Goal: Task Accomplishment & Management: Manage account settings

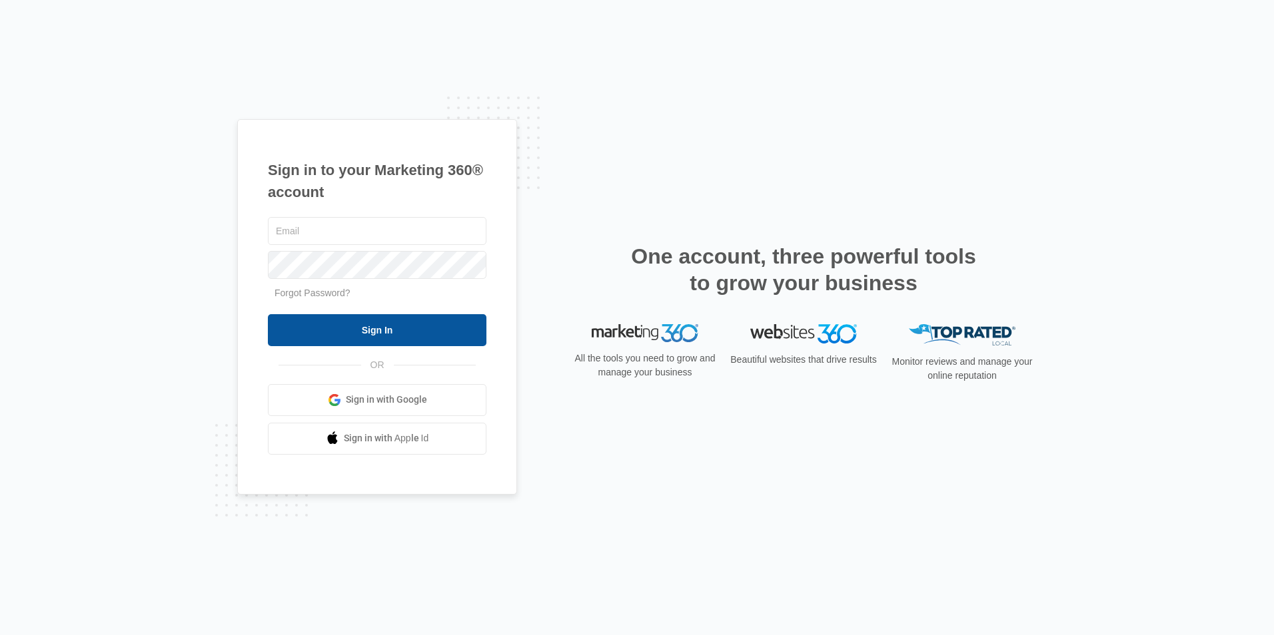
type input "[EMAIL_ADDRESS][DOMAIN_NAME]"
click at [411, 322] on input "Sign In" at bounding box center [377, 330] width 218 height 32
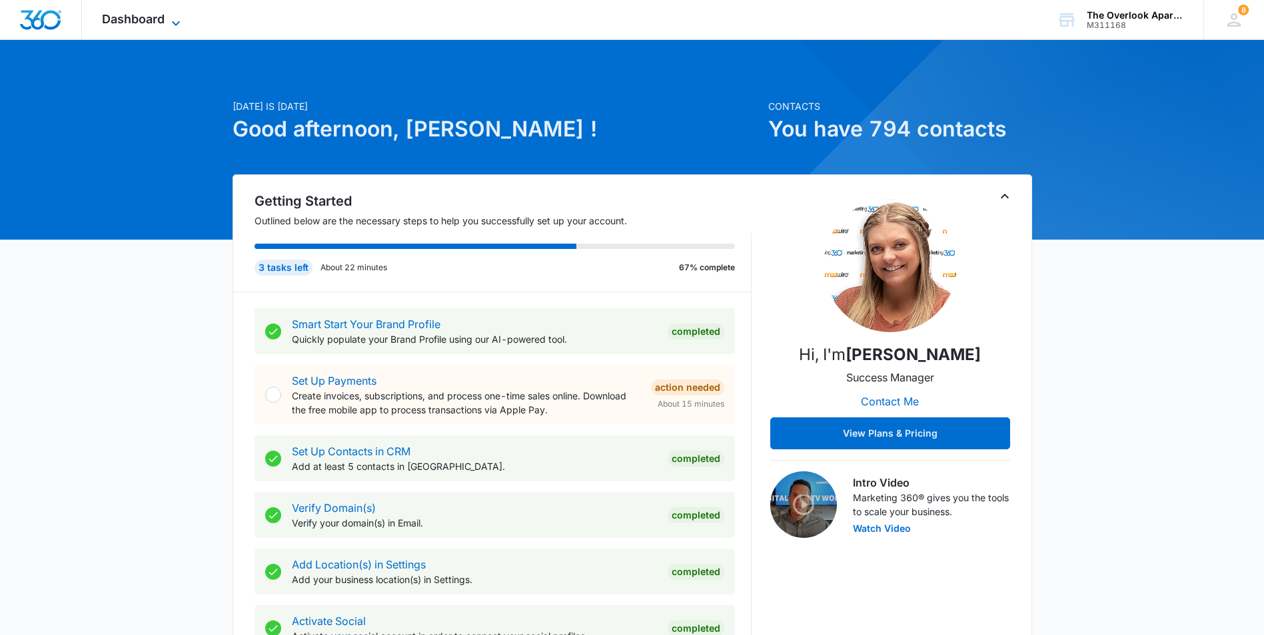
click at [138, 21] on span "Dashboard" at bounding box center [133, 19] width 63 height 14
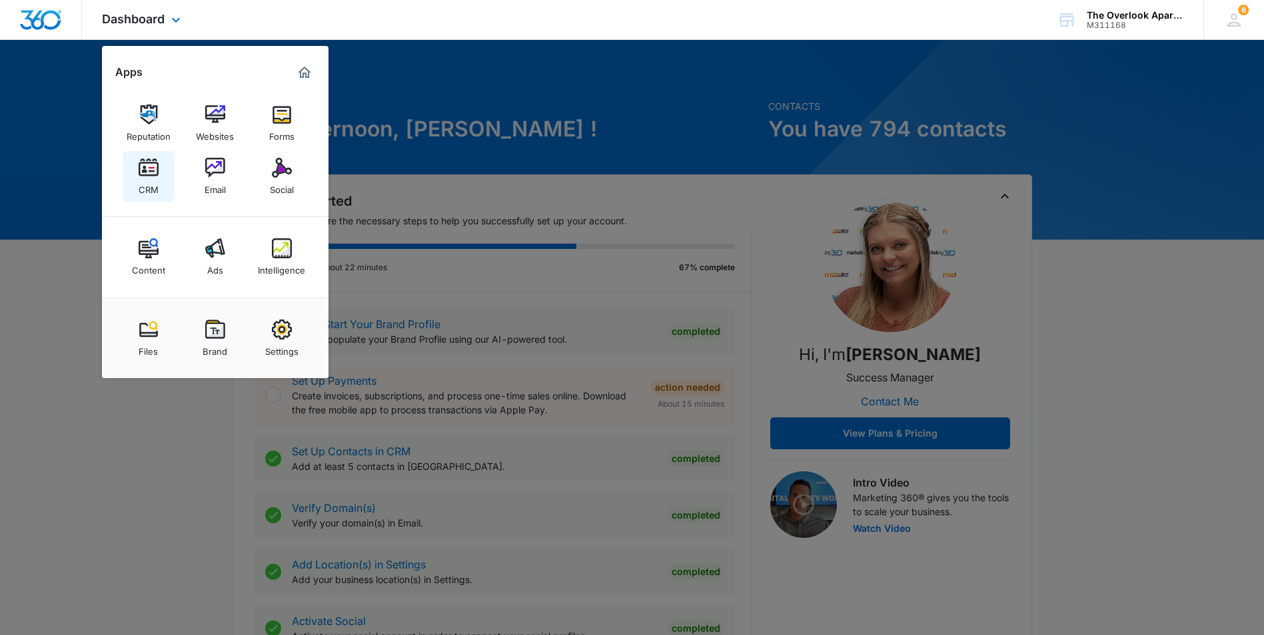
click at [149, 172] on img at bounding box center [149, 168] width 20 height 20
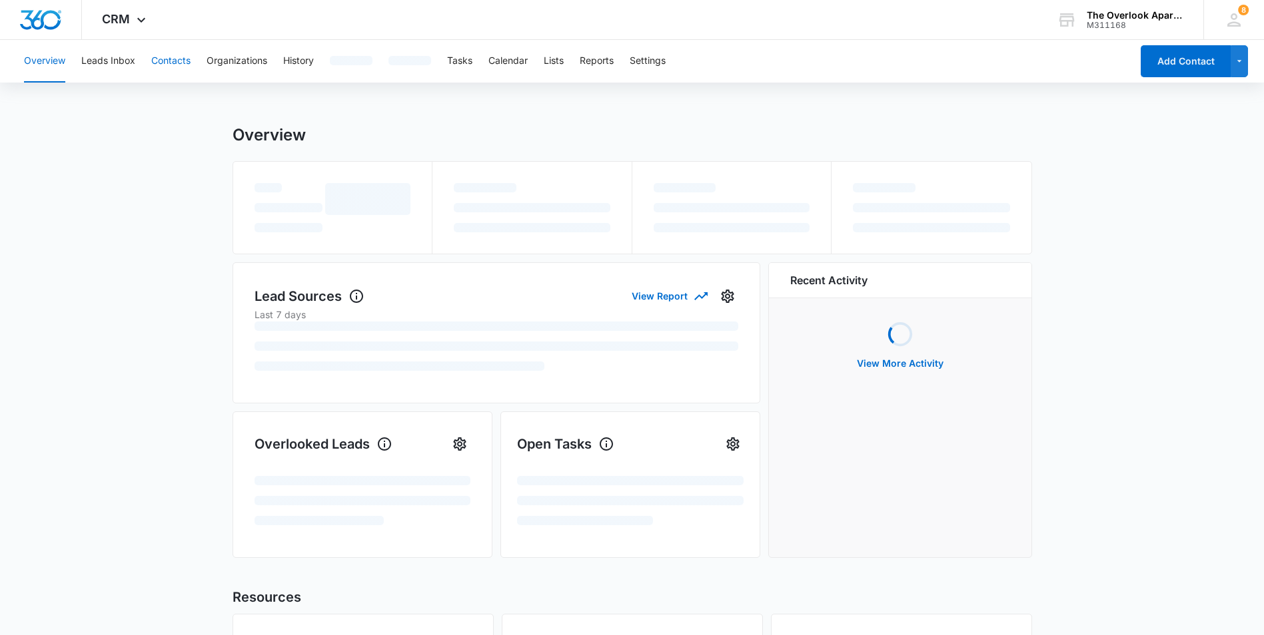
click at [178, 54] on button "Contacts" at bounding box center [170, 61] width 39 height 43
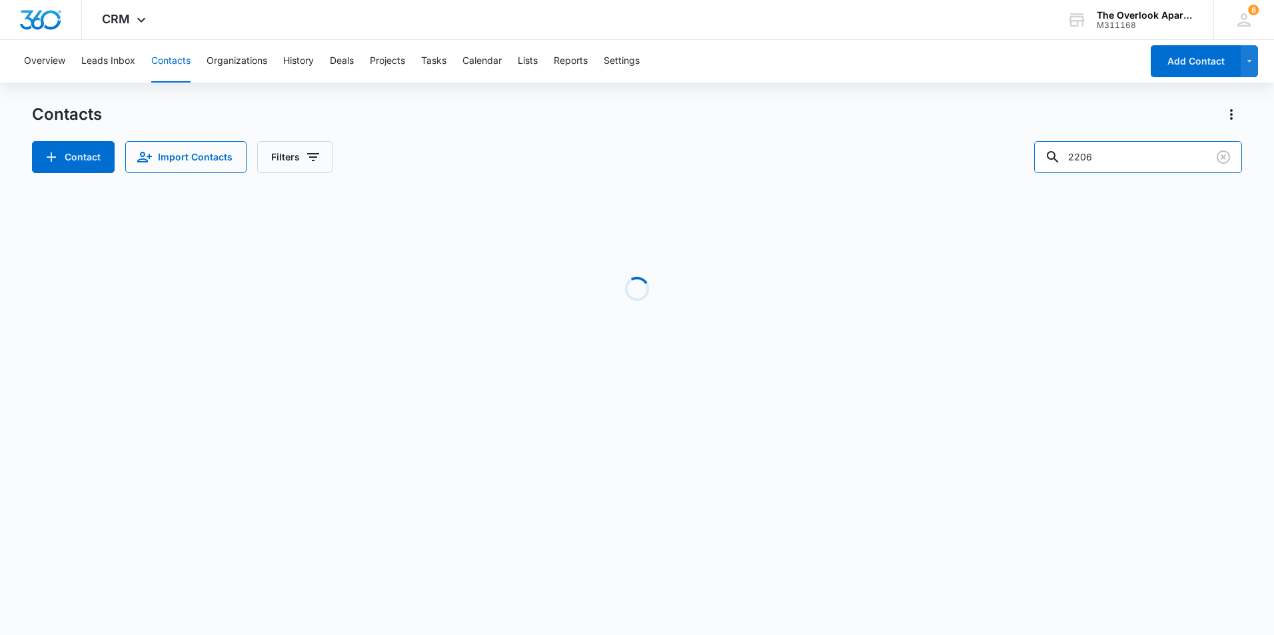
drag, startPoint x: 1138, startPoint y: 148, endPoint x: 961, endPoint y: 156, distance: 176.7
click at [961, 156] on div "Contact Import Contacts Filters 2206" at bounding box center [637, 157] width 1210 height 32
type input "2308"
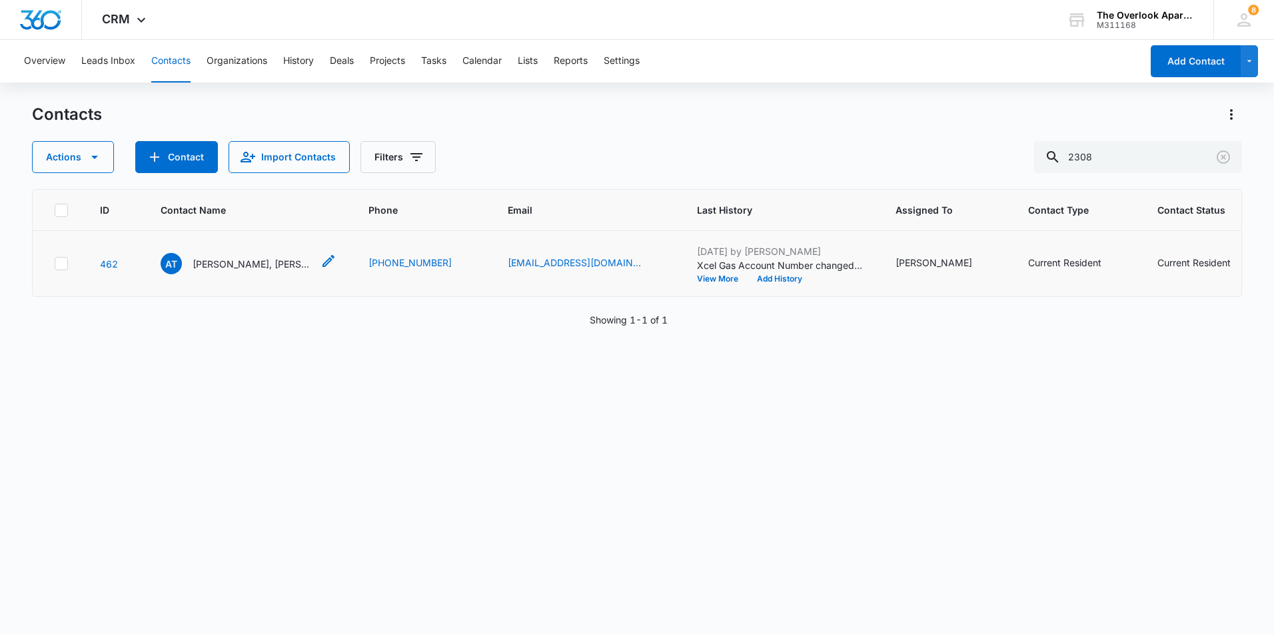
click at [211, 274] on div "AT Ashlyn Taylor, Armondo Marquez & Zarahi Marquez" at bounding box center [237, 263] width 152 height 21
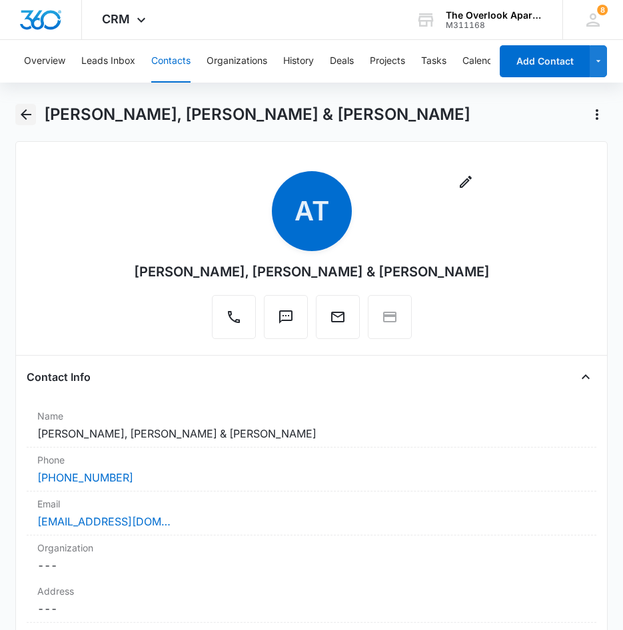
click at [33, 118] on icon "Back" at bounding box center [26, 115] width 16 height 16
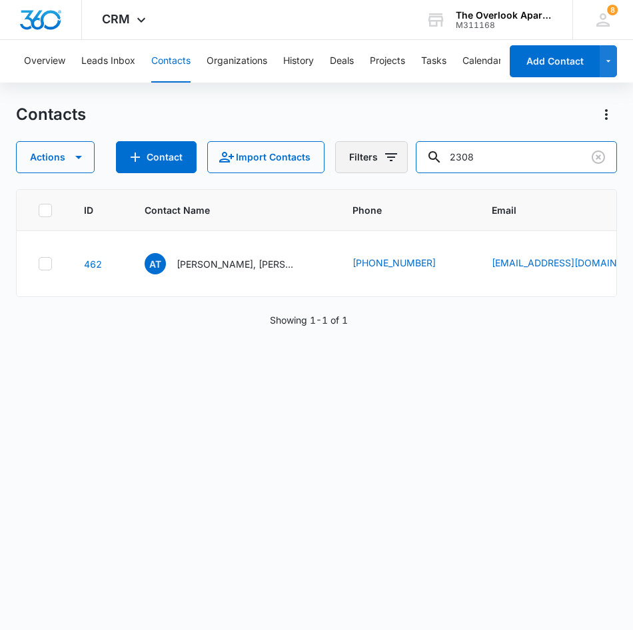
drag, startPoint x: 502, startPoint y: 158, endPoint x: 382, endPoint y: 162, distance: 120.0
click at [382, 162] on div "Actions Contact Import Contacts Filters 2308" at bounding box center [316, 157] width 601 height 32
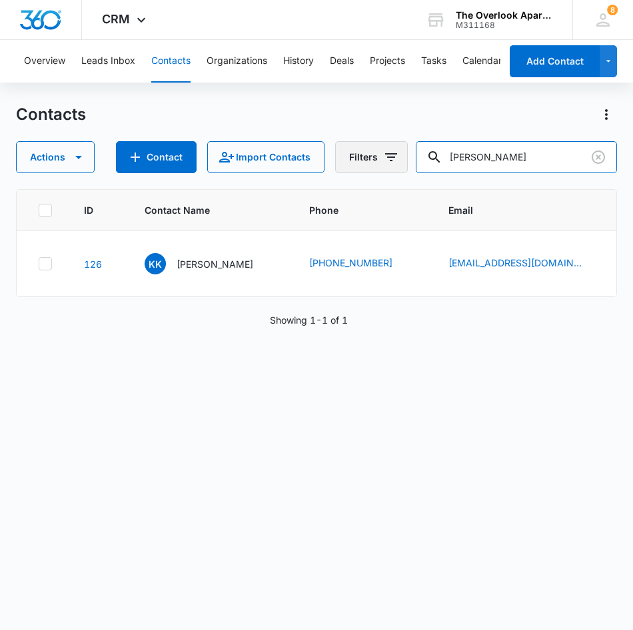
drag, startPoint x: 488, startPoint y: 157, endPoint x: 392, endPoint y: 163, distance: 96.8
click at [392, 163] on div "Actions Contact Import Contacts Filters Kelly" at bounding box center [316, 157] width 601 height 32
type input "Shore"
